Goal: Task Accomplishment & Management: Use online tool/utility

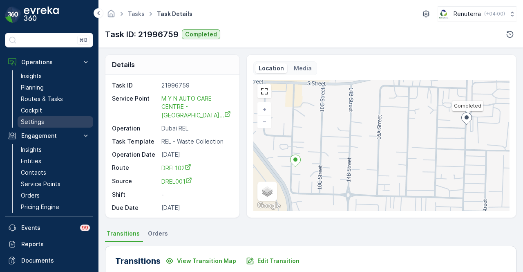
scroll to position [41, 0]
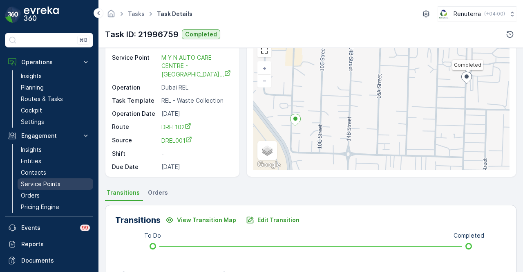
click at [54, 182] on p "Service Points" at bounding box center [41, 184] width 40 height 8
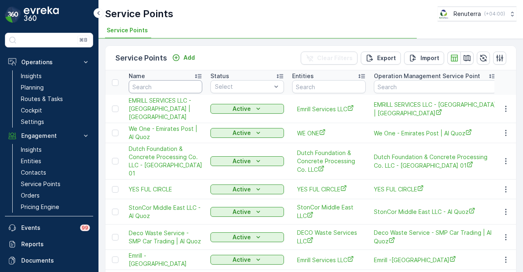
click at [161, 87] on input "text" at bounding box center [166, 86] width 74 height 13
type input "D"
click at [161, 87] on input "DU" at bounding box center [166, 86] width 74 height 13
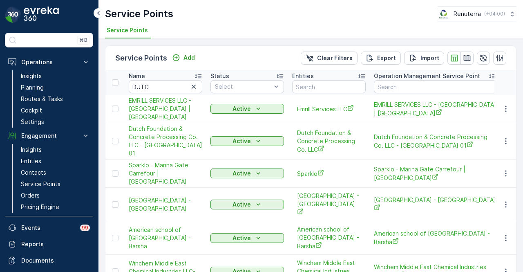
type input "DU"
type input "DUTC"
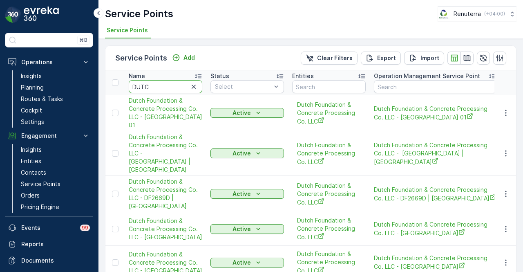
click at [161, 87] on input "DUTC" at bounding box center [166, 86] width 74 height 13
type input "DUTCH"
click at [182, 87] on input "DUTCH" at bounding box center [166, 86] width 74 height 13
click at [199, 87] on input "DUTCH" at bounding box center [166, 86] width 74 height 13
click at [198, 87] on button "button" at bounding box center [194, 87] width 10 height 10
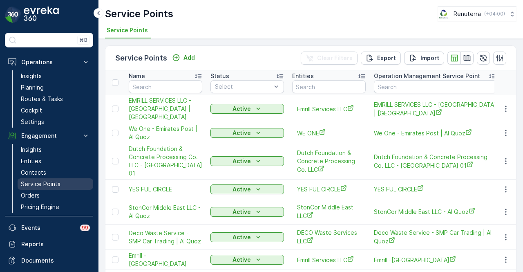
click at [75, 184] on link "Service Points" at bounding box center [56, 183] width 76 height 11
click at [172, 85] on input "text" at bounding box center [166, 86] width 74 height 13
type input "MEGA"
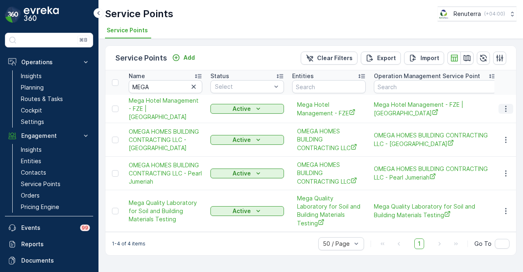
click at [502, 110] on icon "button" at bounding box center [506, 109] width 8 height 8
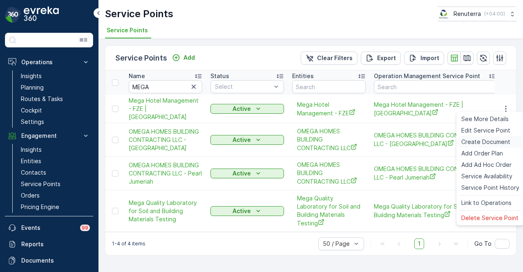
drag, startPoint x: 494, startPoint y: 143, endPoint x: 489, endPoint y: 146, distance: 5.5
click at [489, 146] on span "Create Document" at bounding box center [485, 142] width 49 height 8
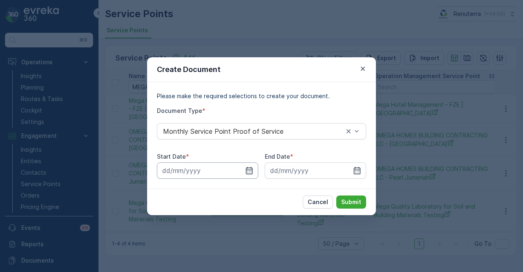
click at [250, 178] on input at bounding box center [207, 170] width 101 height 16
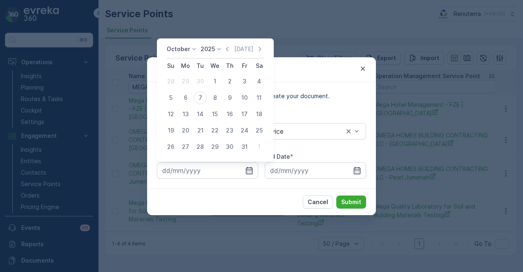
click at [224, 48] on div "[DATE] [DATE]" at bounding box center [215, 51] width 97 height 13
click at [228, 53] on icon "button" at bounding box center [227, 49] width 8 height 8
drag, startPoint x: 187, startPoint y: 81, endPoint x: 284, endPoint y: 133, distance: 110.2
click at [188, 82] on div "1" at bounding box center [185, 81] width 13 height 13
type input "[DATE]"
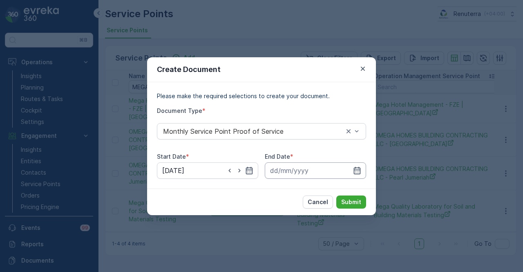
click at [361, 168] on input at bounding box center [315, 170] width 101 height 16
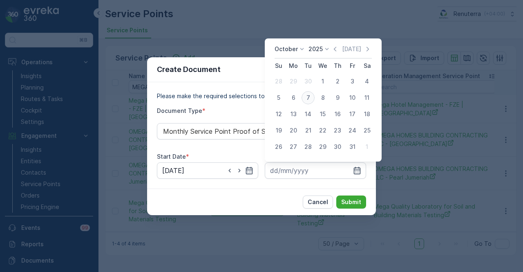
click at [311, 95] on div "7" at bounding box center [307, 97] width 13 height 13
type input "[DATE]"
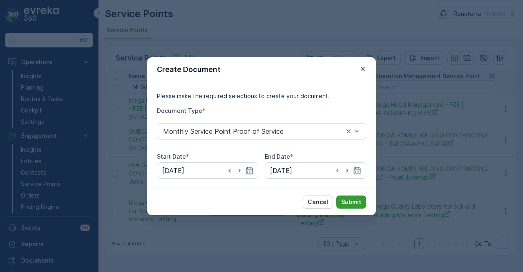
click at [349, 206] on button "Submit" at bounding box center [351, 201] width 30 height 13
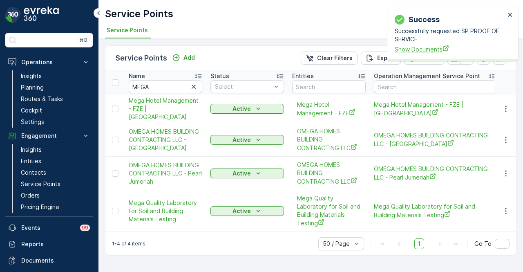
click at [402, 47] on span "Show Documents" at bounding box center [450, 49] width 110 height 9
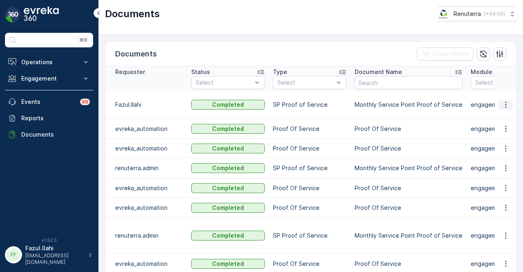
click at [503, 100] on icon "button" at bounding box center [506, 104] width 8 height 8
click at [498, 107] on div "See Details" at bounding box center [504, 111] width 38 height 11
